Goal: Task Accomplishment & Management: Use online tool/utility

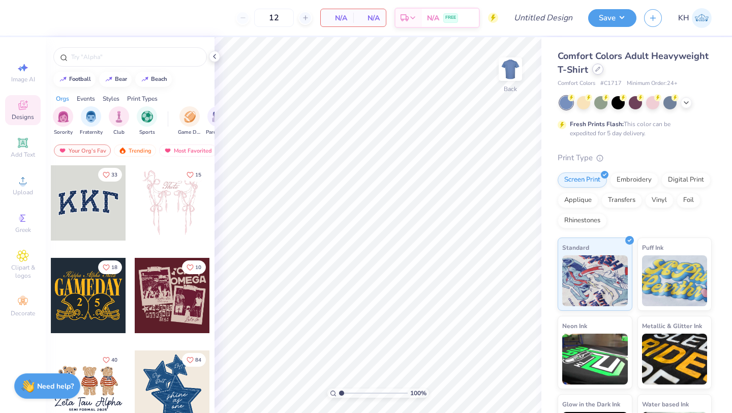
click at [596, 72] on div at bounding box center [597, 69] width 11 height 11
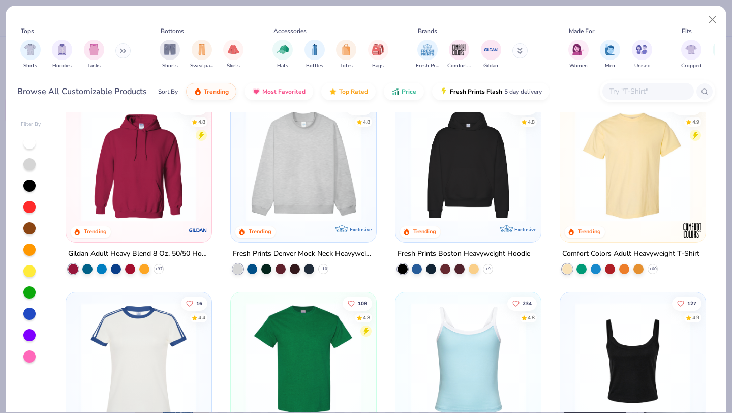
scroll to position [25, 0]
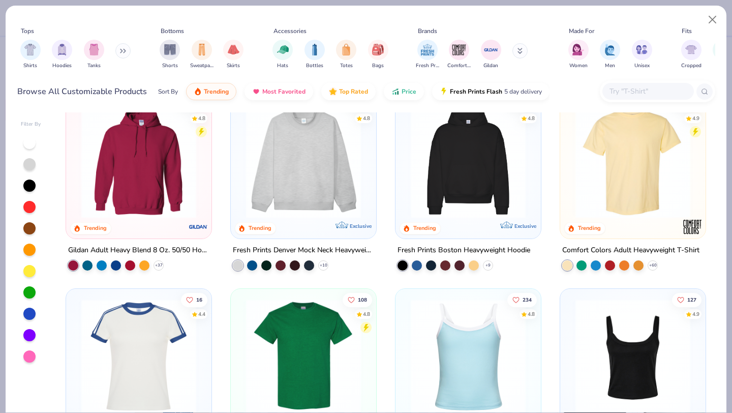
click at [149, 187] on img at bounding box center [138, 160] width 125 height 115
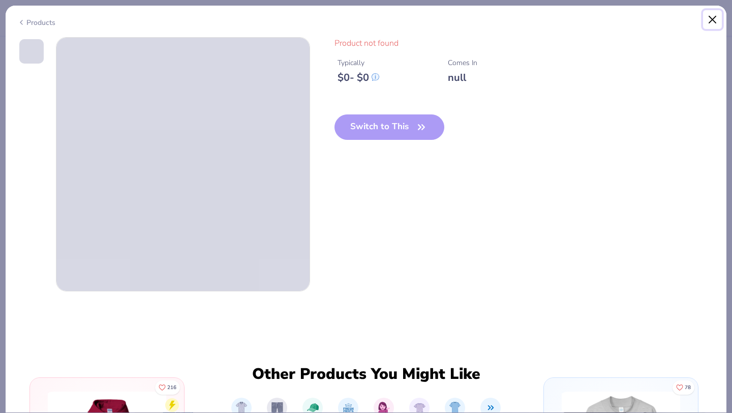
click at [715, 15] on button "Close" at bounding box center [712, 19] width 19 height 19
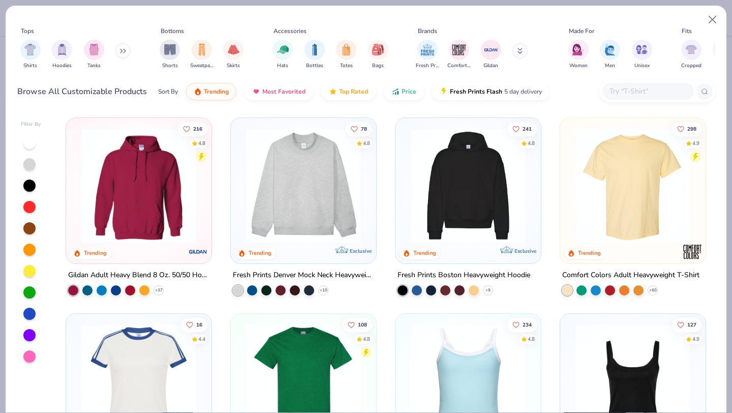
click at [154, 197] on img at bounding box center [138, 185] width 125 height 115
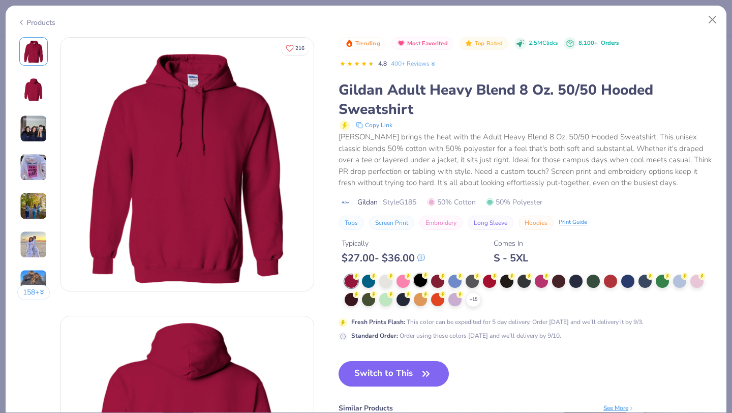
click at [360, 278] on circle at bounding box center [356, 275] width 7 height 7
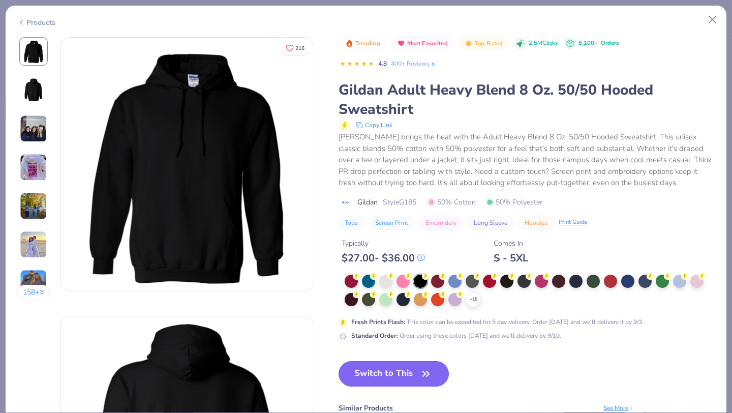
click at [406, 381] on button "Switch to This" at bounding box center [394, 373] width 110 height 25
click at [381, 374] on button "Switch to This" at bounding box center [394, 373] width 110 height 25
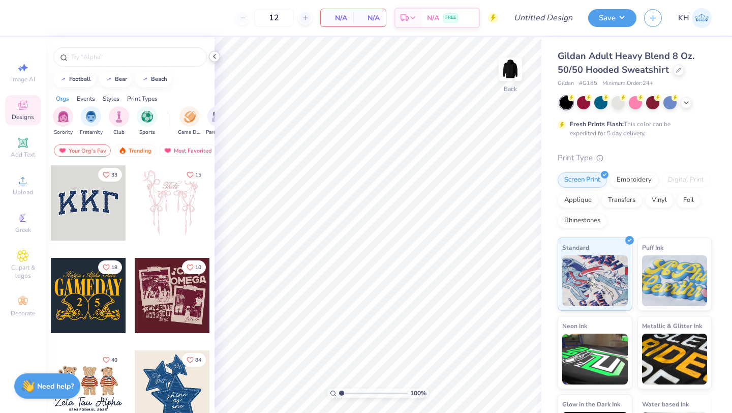
click at [211, 52] on icon at bounding box center [214, 56] width 8 height 8
